Goal: Find specific page/section: Find specific page/section

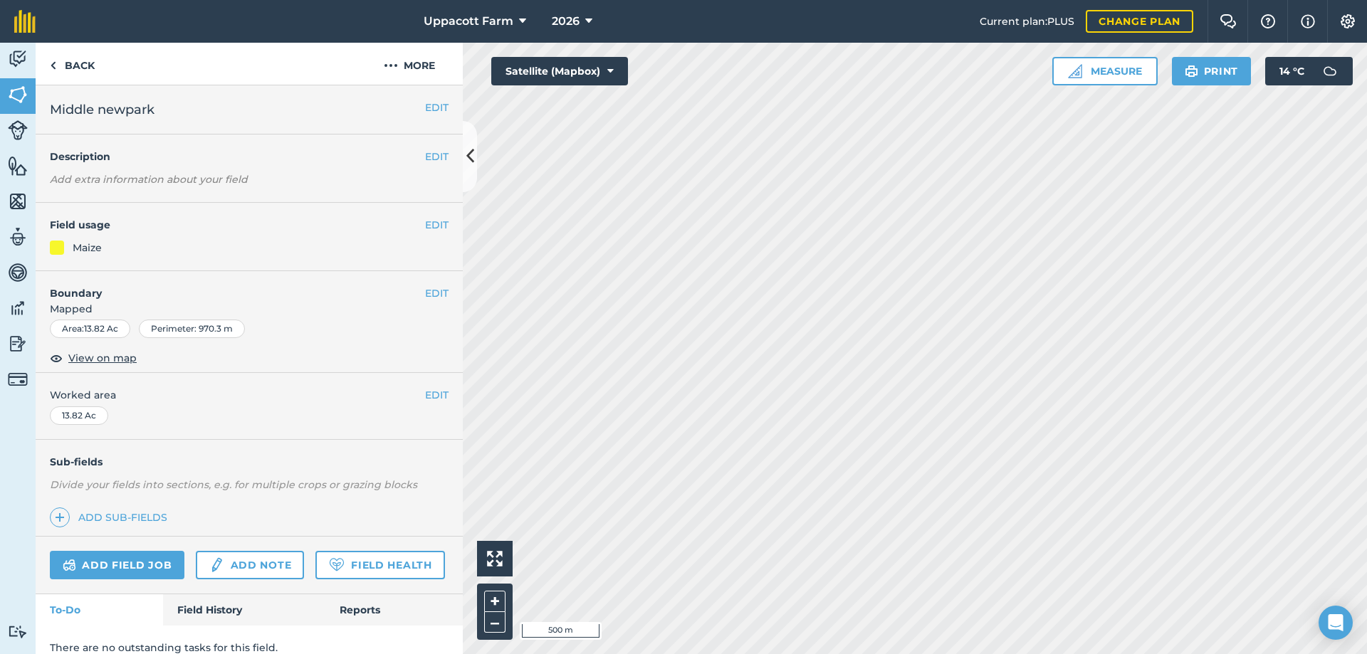
click at [115, 250] on div "Maize" at bounding box center [249, 248] width 399 height 16
click at [409, 75] on button "More" at bounding box center [409, 64] width 107 height 42
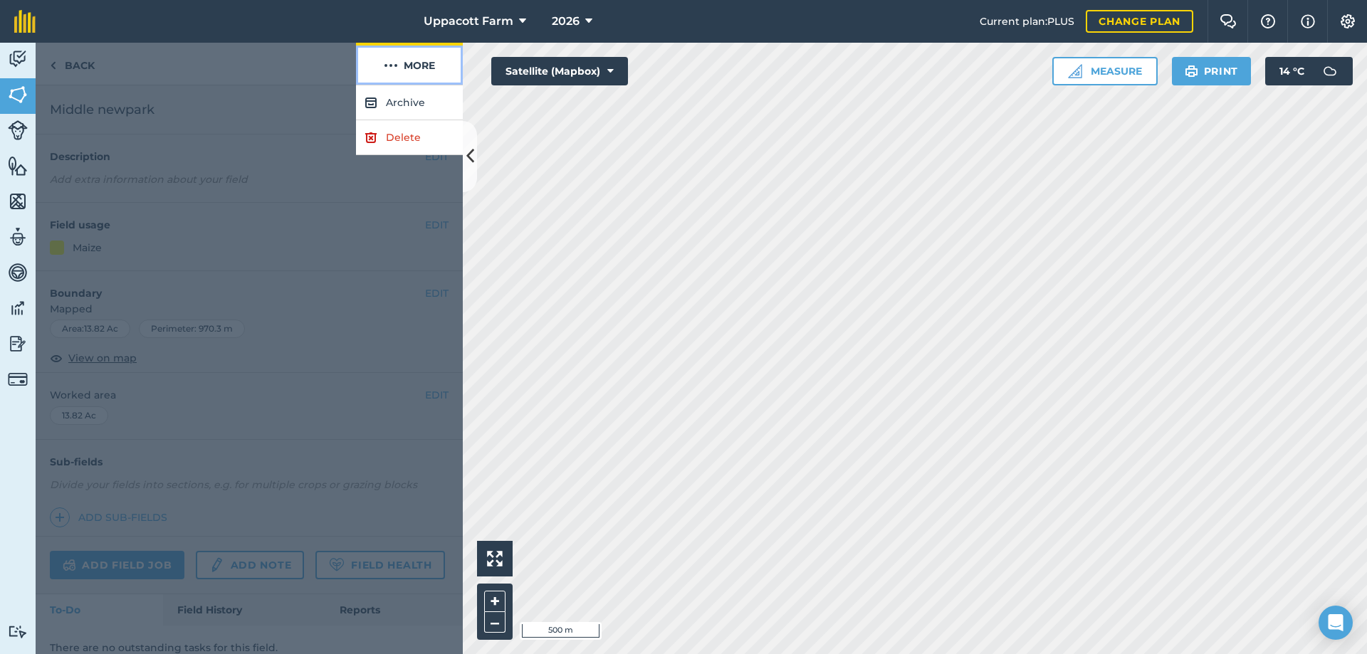
click at [413, 68] on button "More" at bounding box center [409, 64] width 107 height 42
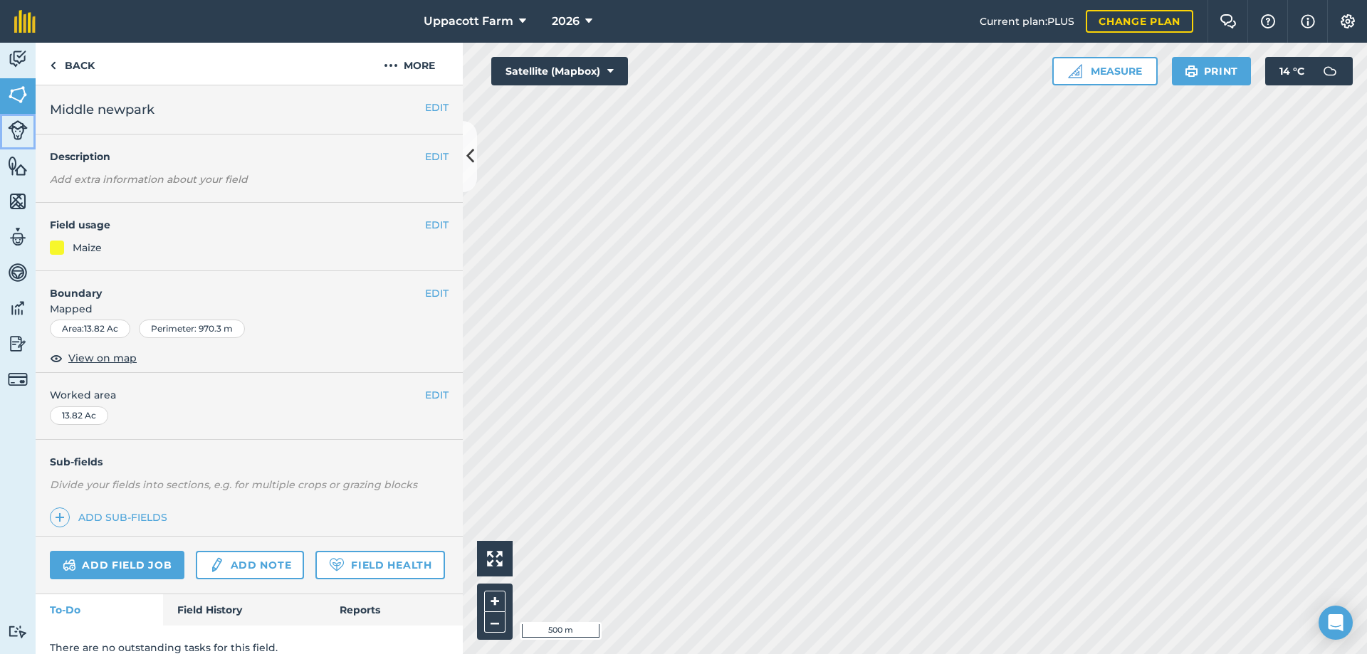
click at [19, 122] on img at bounding box center [18, 130] width 20 height 20
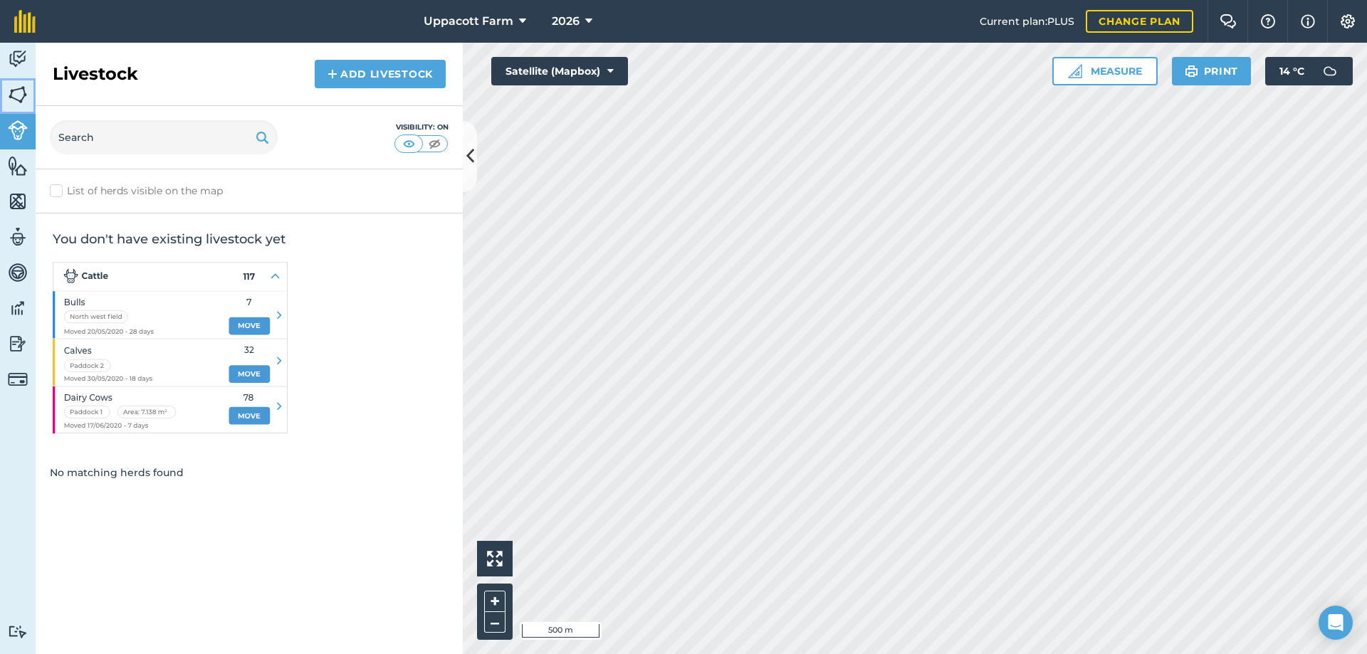
click at [17, 95] on img at bounding box center [18, 94] width 20 height 21
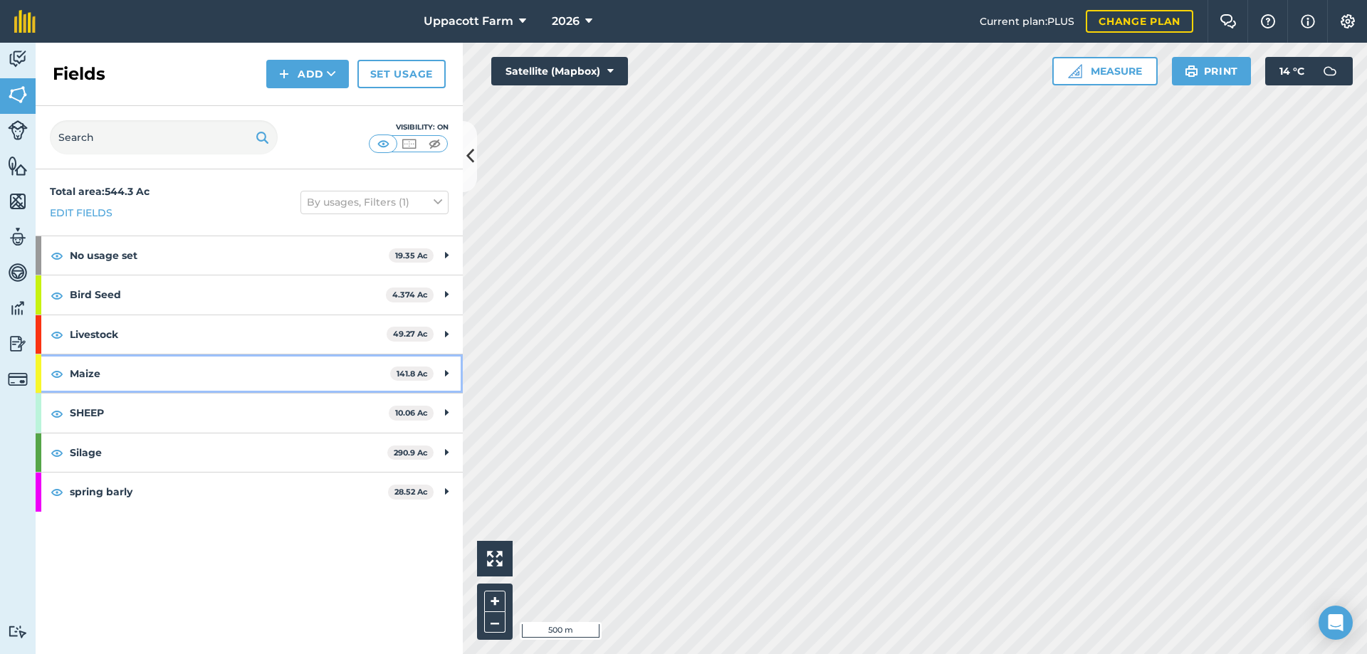
click at [446, 377] on icon at bounding box center [447, 374] width 4 height 16
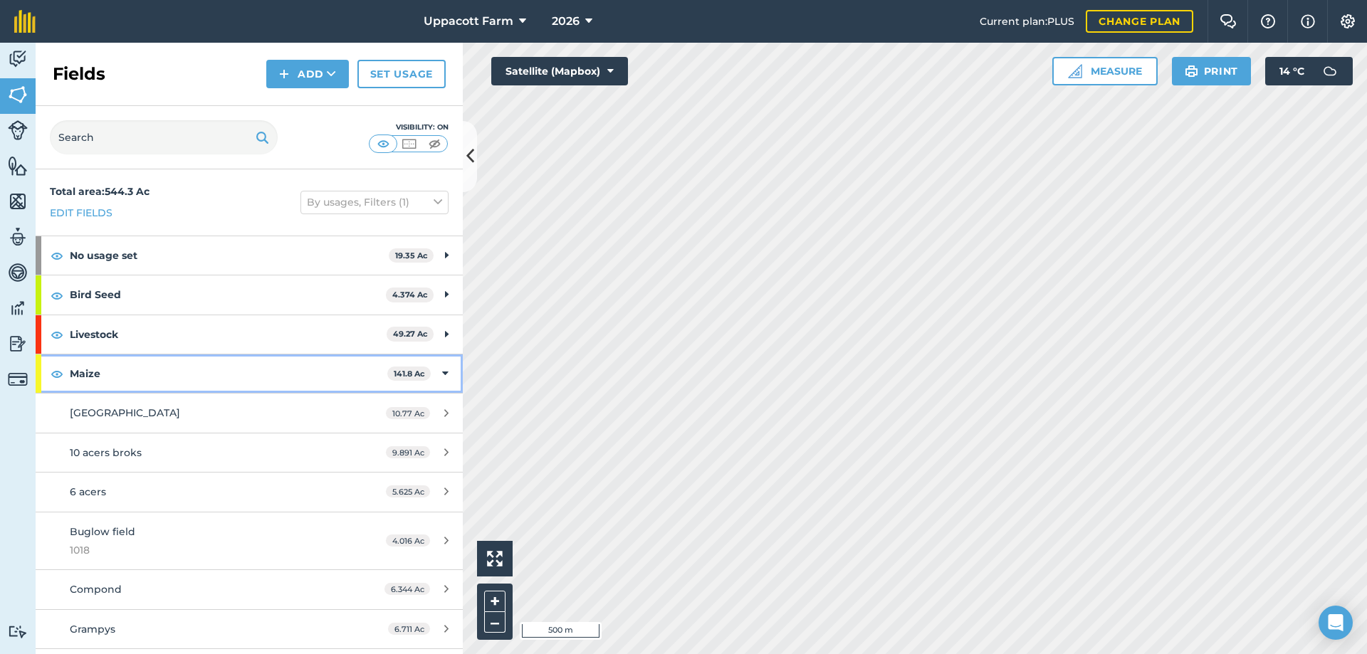
click at [445, 376] on div "Maize 141.8 Ac" at bounding box center [249, 374] width 427 height 38
